Goal: Information Seeking & Learning: Check status

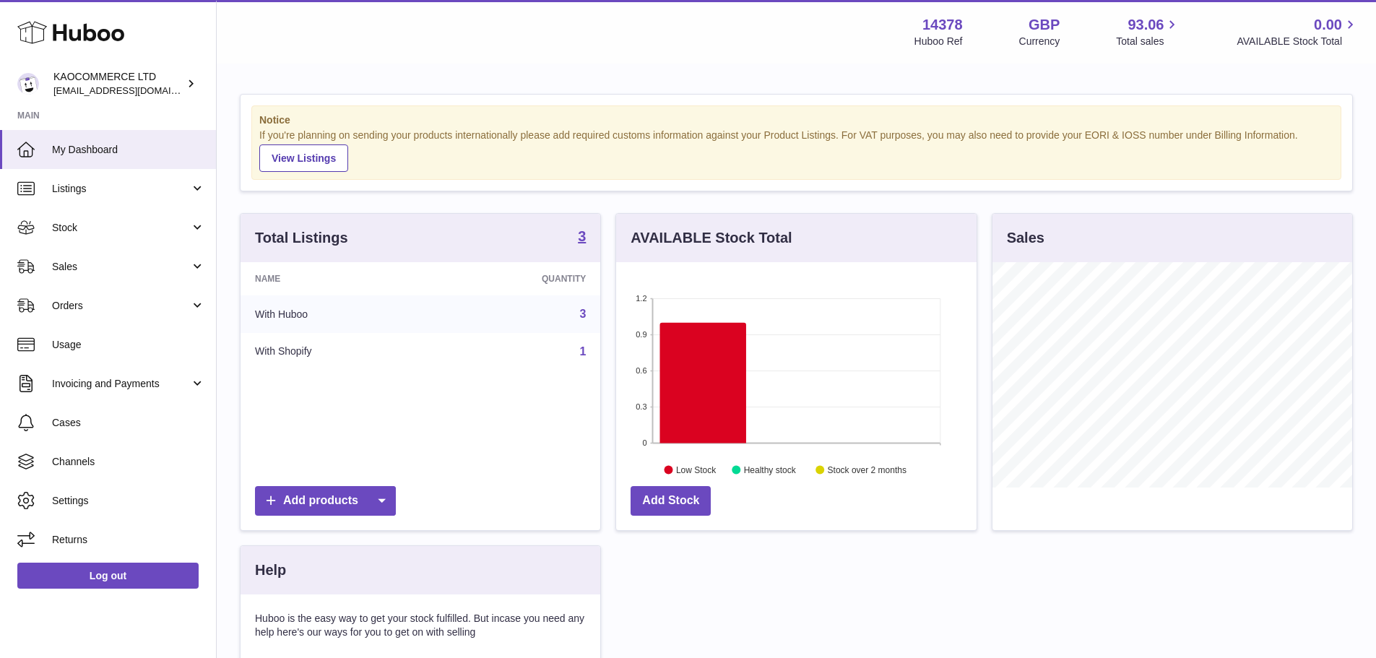
scroll to position [225, 361]
click at [145, 269] on span "Sales" at bounding box center [121, 267] width 138 height 14
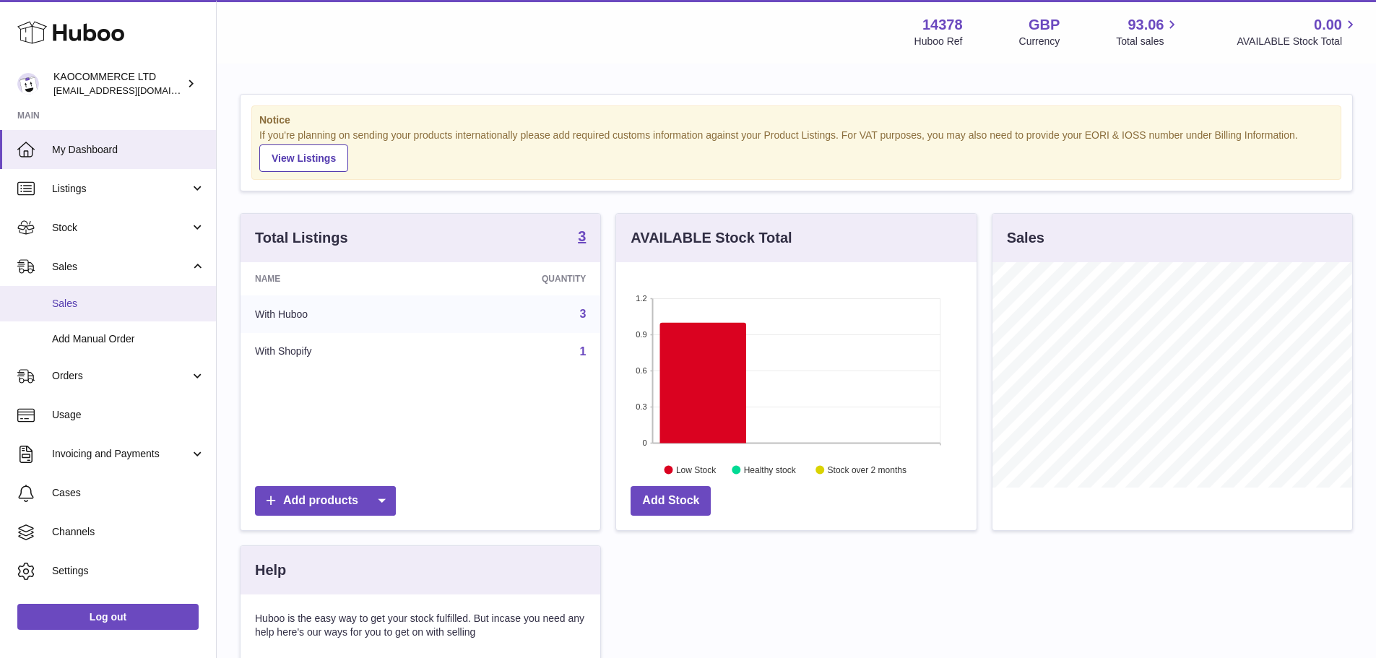
click at [138, 319] on link "Sales" at bounding box center [108, 303] width 216 height 35
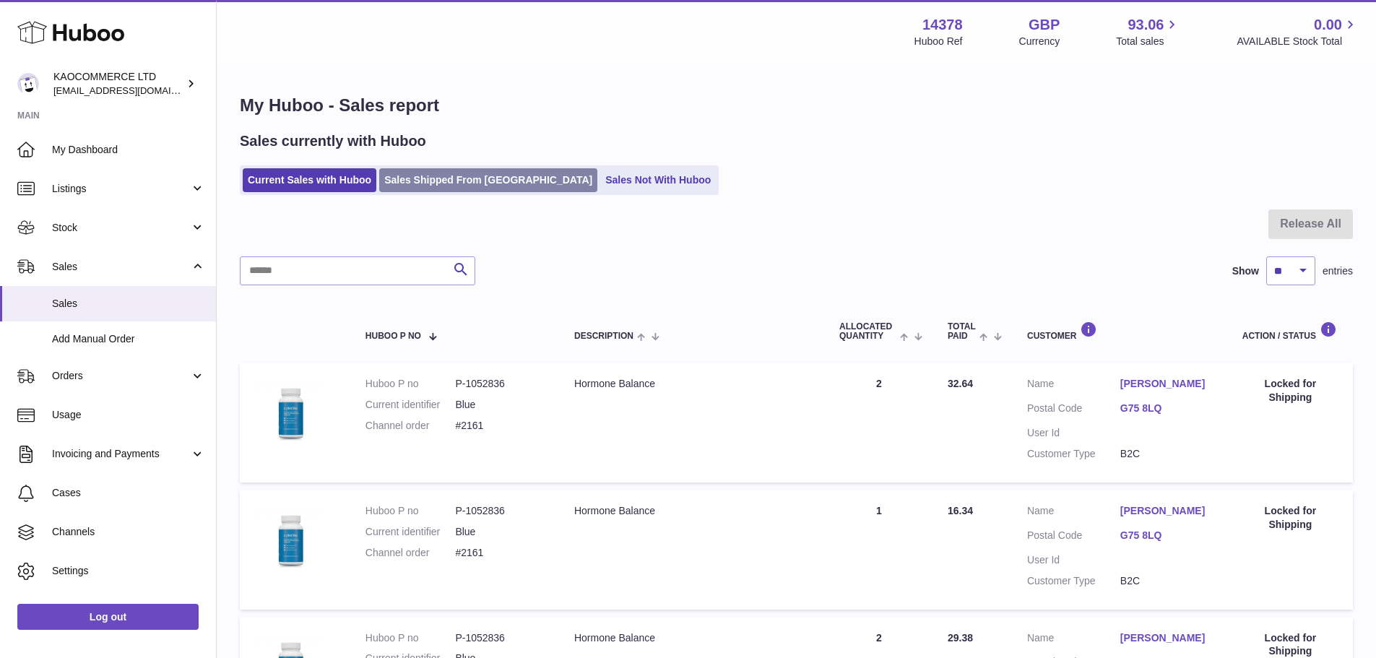
click at [470, 191] on link "Sales Shipped From [GEOGRAPHIC_DATA]" at bounding box center [488, 180] width 218 height 24
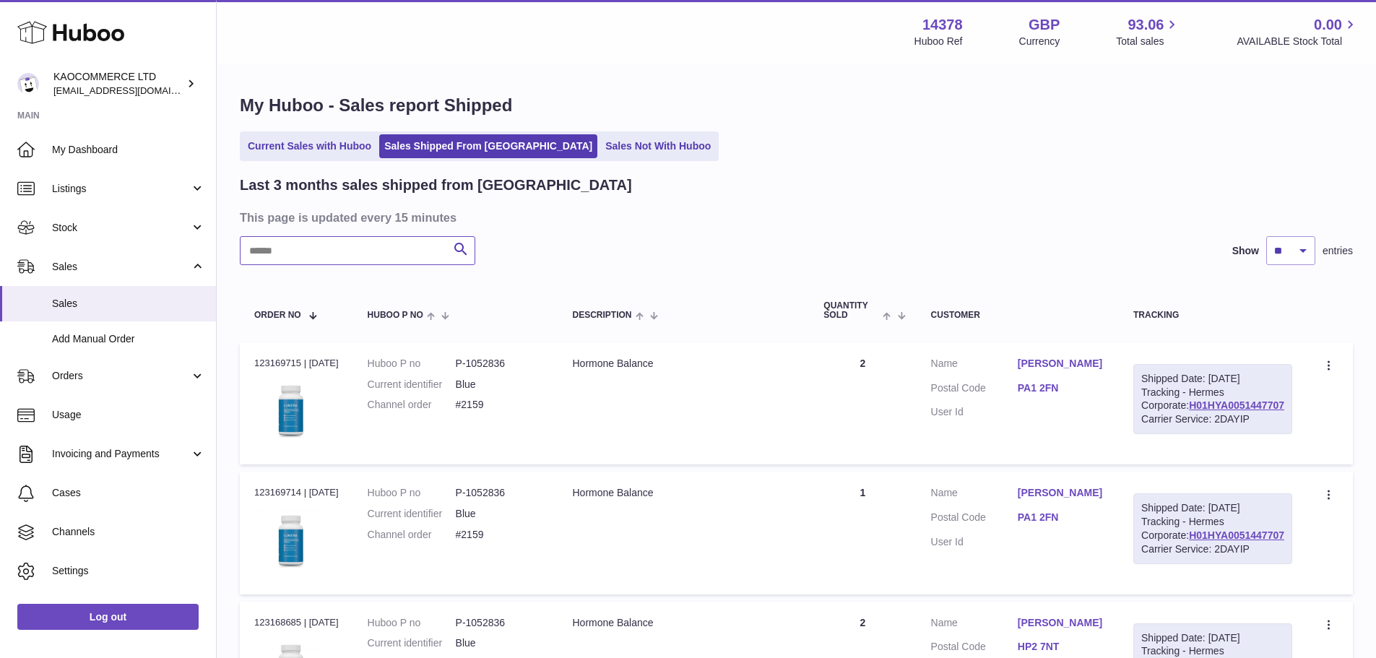
click at [402, 254] on input "text" at bounding box center [358, 250] width 236 height 29
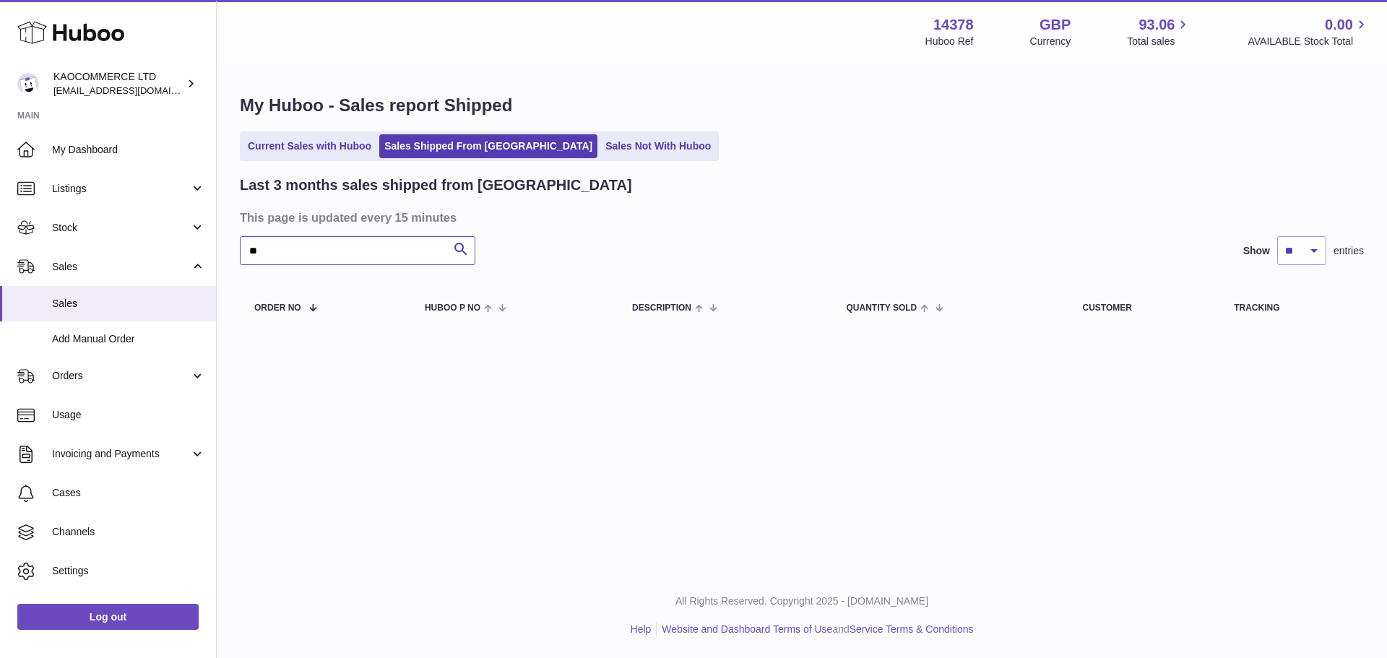
type input "*"
drag, startPoint x: 401, startPoint y: 254, endPoint x: 250, endPoint y: 246, distance: 151.2
click at [250, 246] on input "****" at bounding box center [358, 250] width 236 height 29
type input "****"
click at [600, 147] on link "Sales Not With Huboo" at bounding box center [658, 146] width 116 height 24
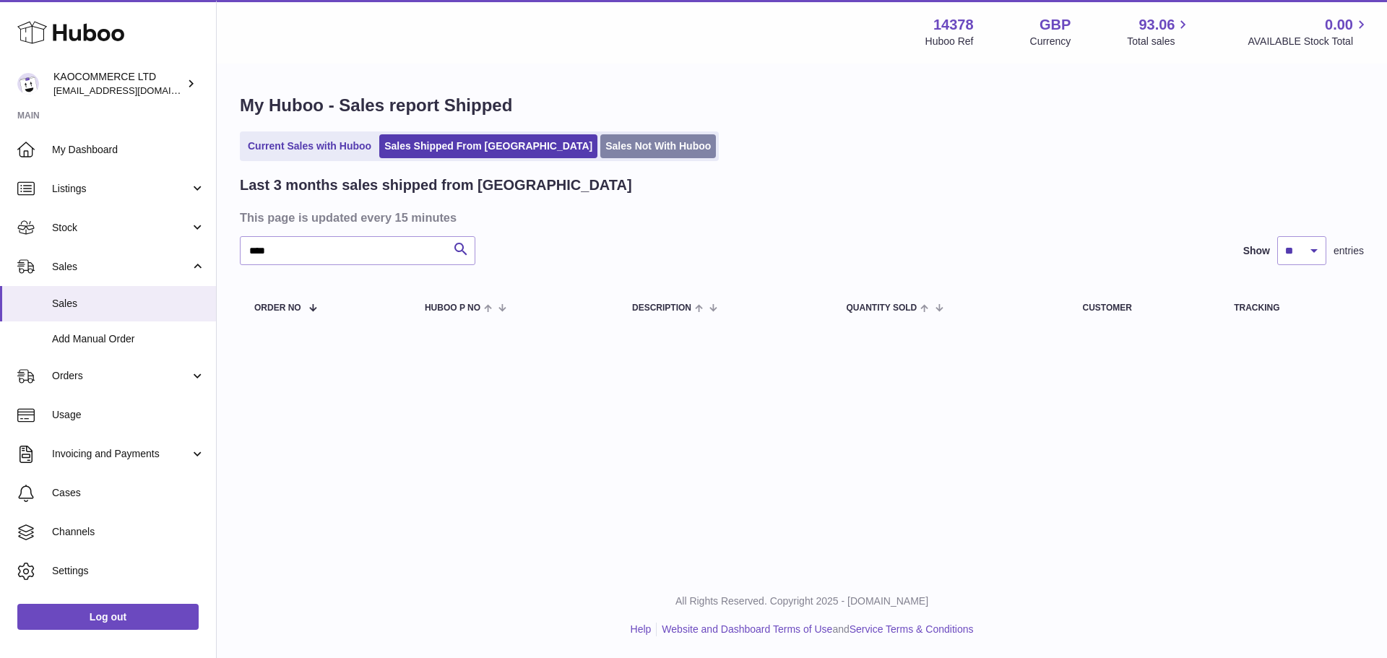
click at [600, 139] on link "Sales Not With Huboo" at bounding box center [658, 146] width 116 height 24
